Goal: Find specific page/section: Find specific page/section

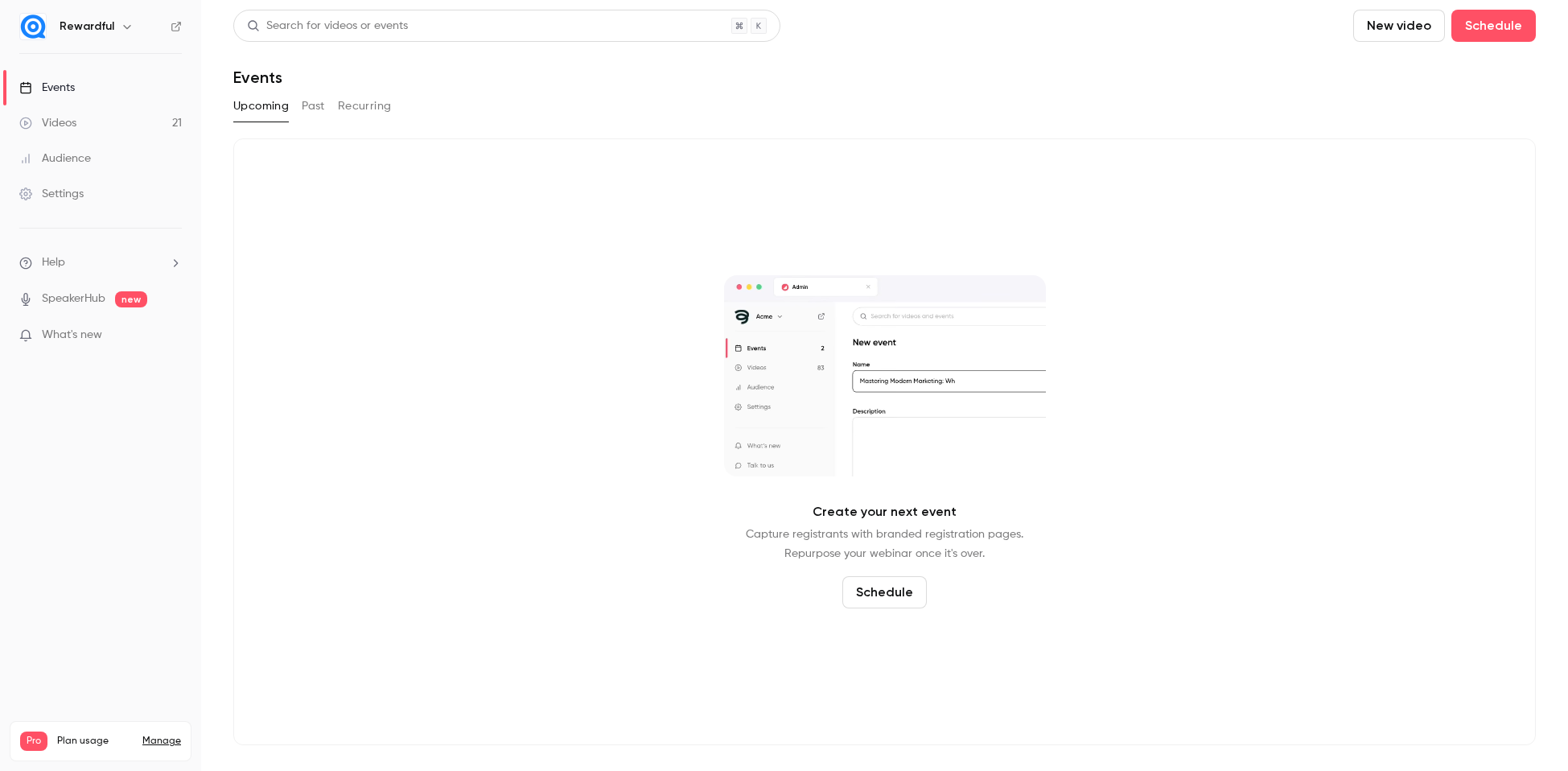
click at [71, 87] on div "Events" at bounding box center [47, 88] width 56 height 16
click at [314, 110] on button "Past" at bounding box center [313, 106] width 23 height 26
